Goal: Check status

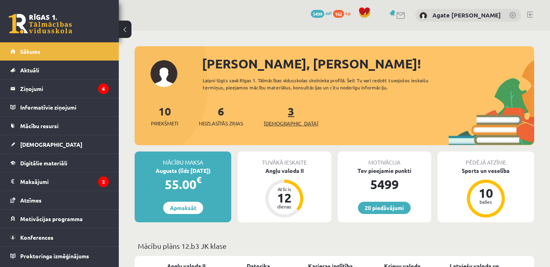
click at [280, 116] on link "3 Ieskaites" at bounding box center [291, 115] width 55 height 23
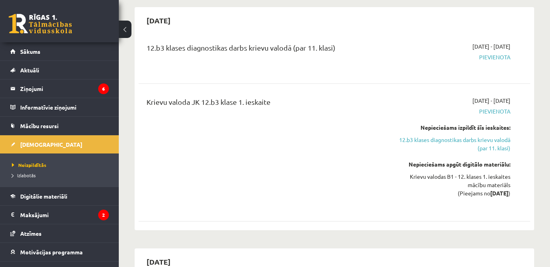
scroll to position [813, 0]
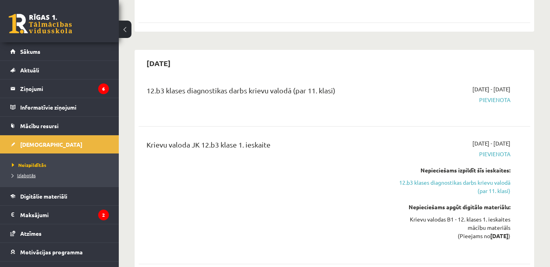
click at [29, 175] on span "Izlabotās" at bounding box center [24, 175] width 24 height 6
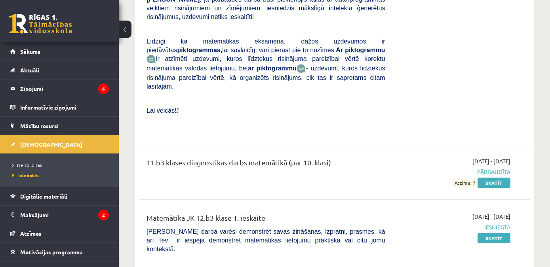
scroll to position [6331, 0]
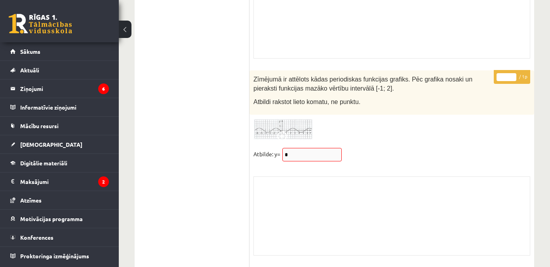
scroll to position [6237, 0]
